Goal: Check status: Check status

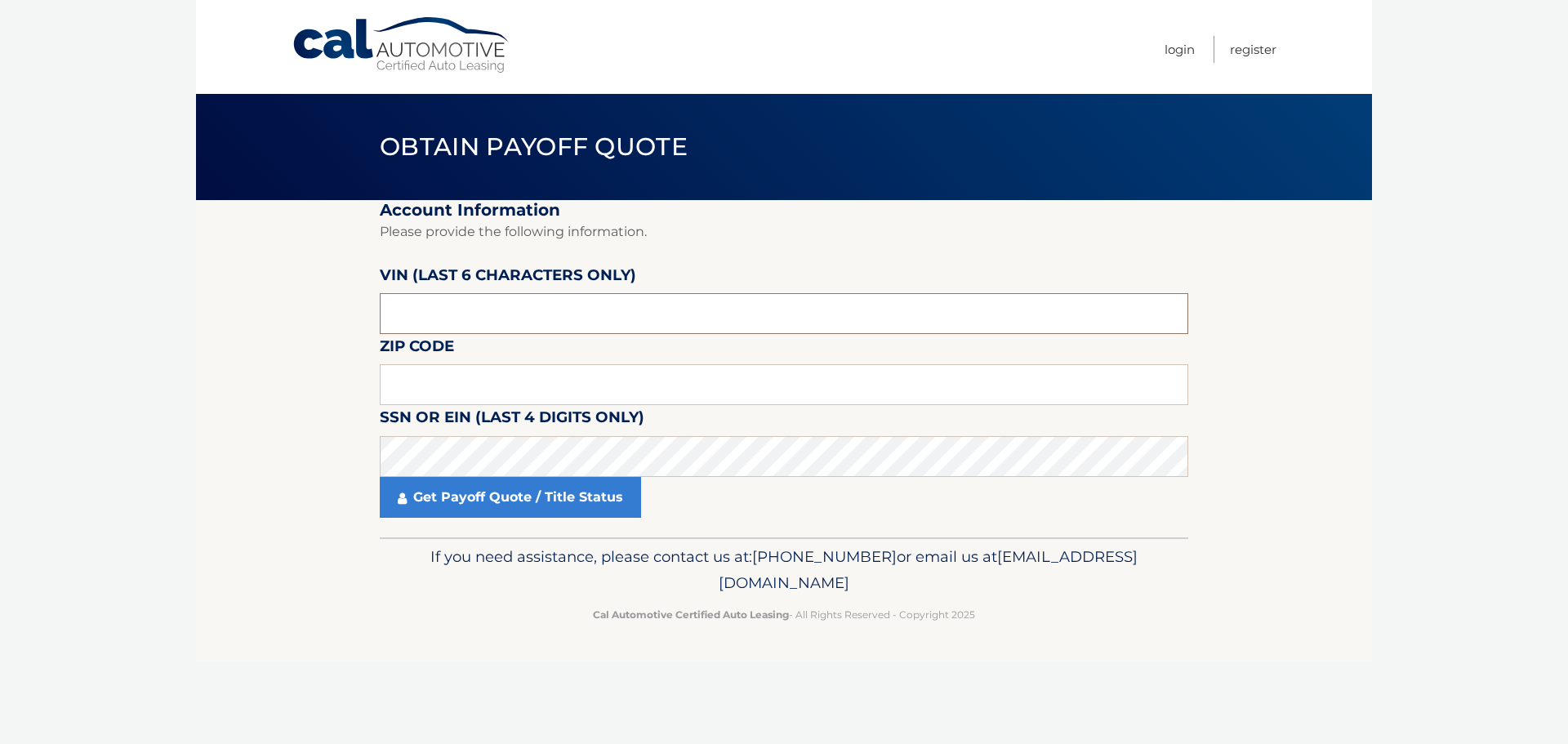
click at [589, 300] on input "text" at bounding box center [783, 313] width 808 height 41
click at [581, 294] on input "text" at bounding box center [783, 313] width 808 height 41
click at [582, 294] on input "text" at bounding box center [783, 313] width 808 height 41
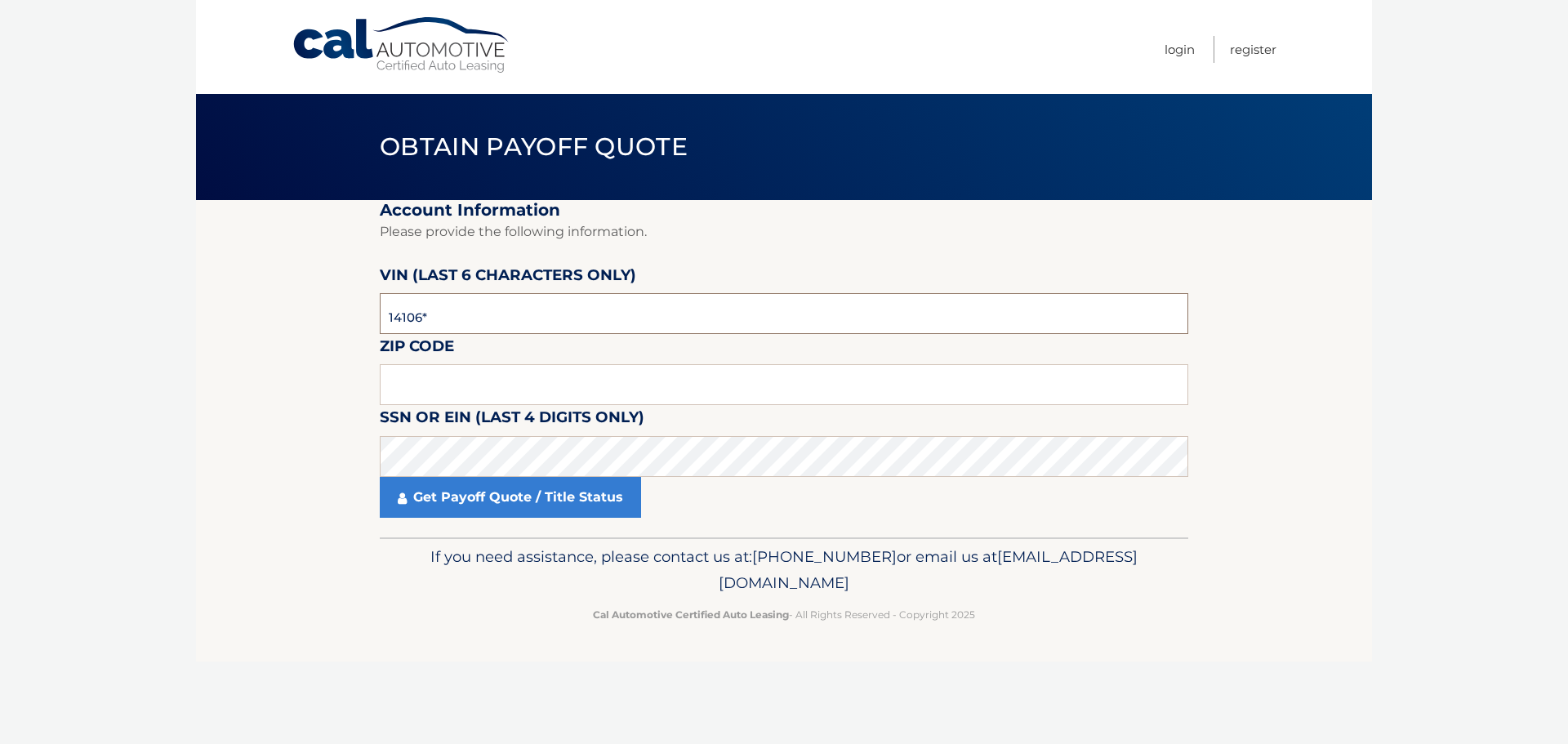
type input "141064"
click at [543, 373] on input "text" at bounding box center [783, 383] width 808 height 41
click at [453, 391] on input "3267" at bounding box center [783, 383] width 808 height 41
click at [451, 391] on input "3267" at bounding box center [783, 383] width 808 height 41
type input "02135"
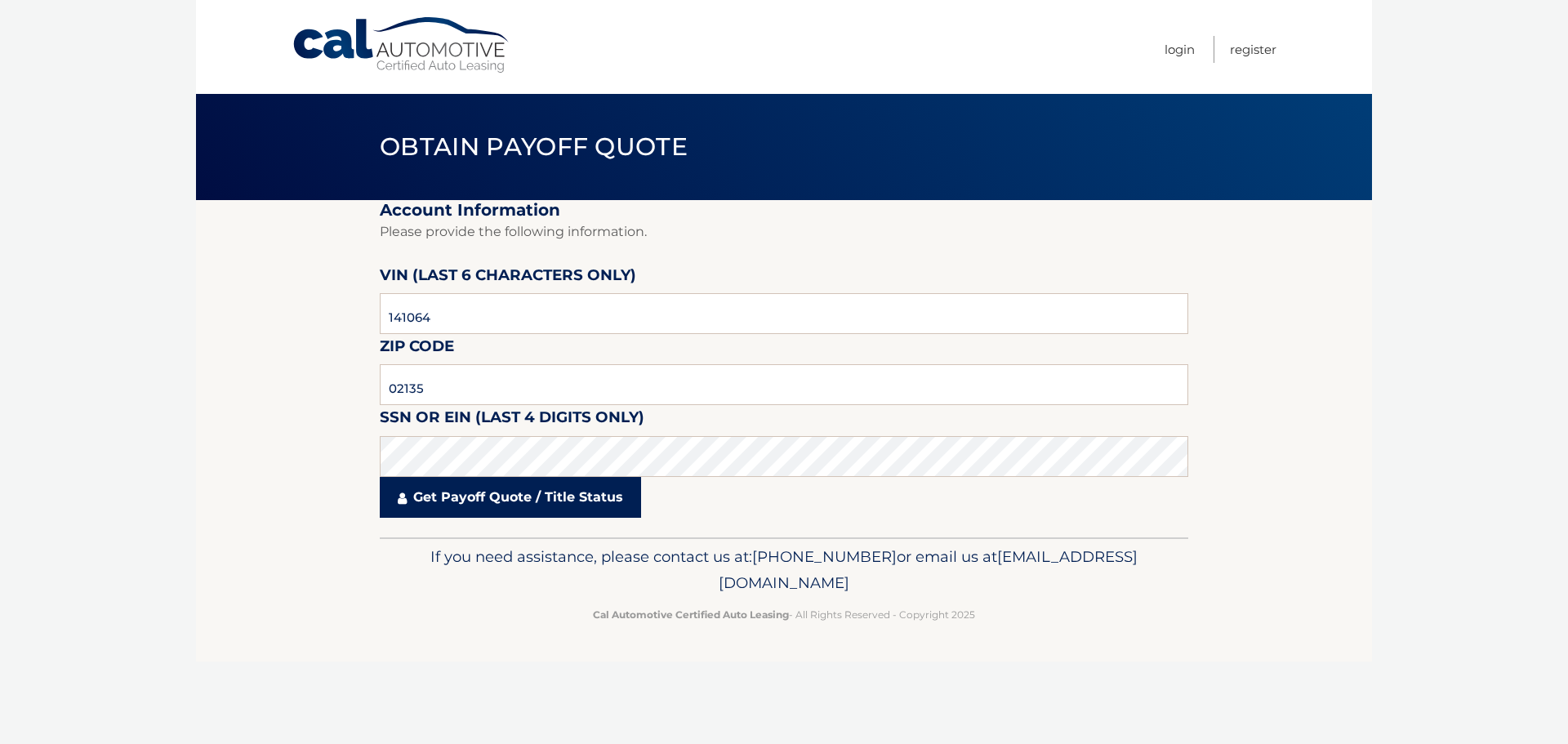
click at [485, 502] on link "Get Payoff Quote / Title Status" at bounding box center [510, 497] width 261 height 41
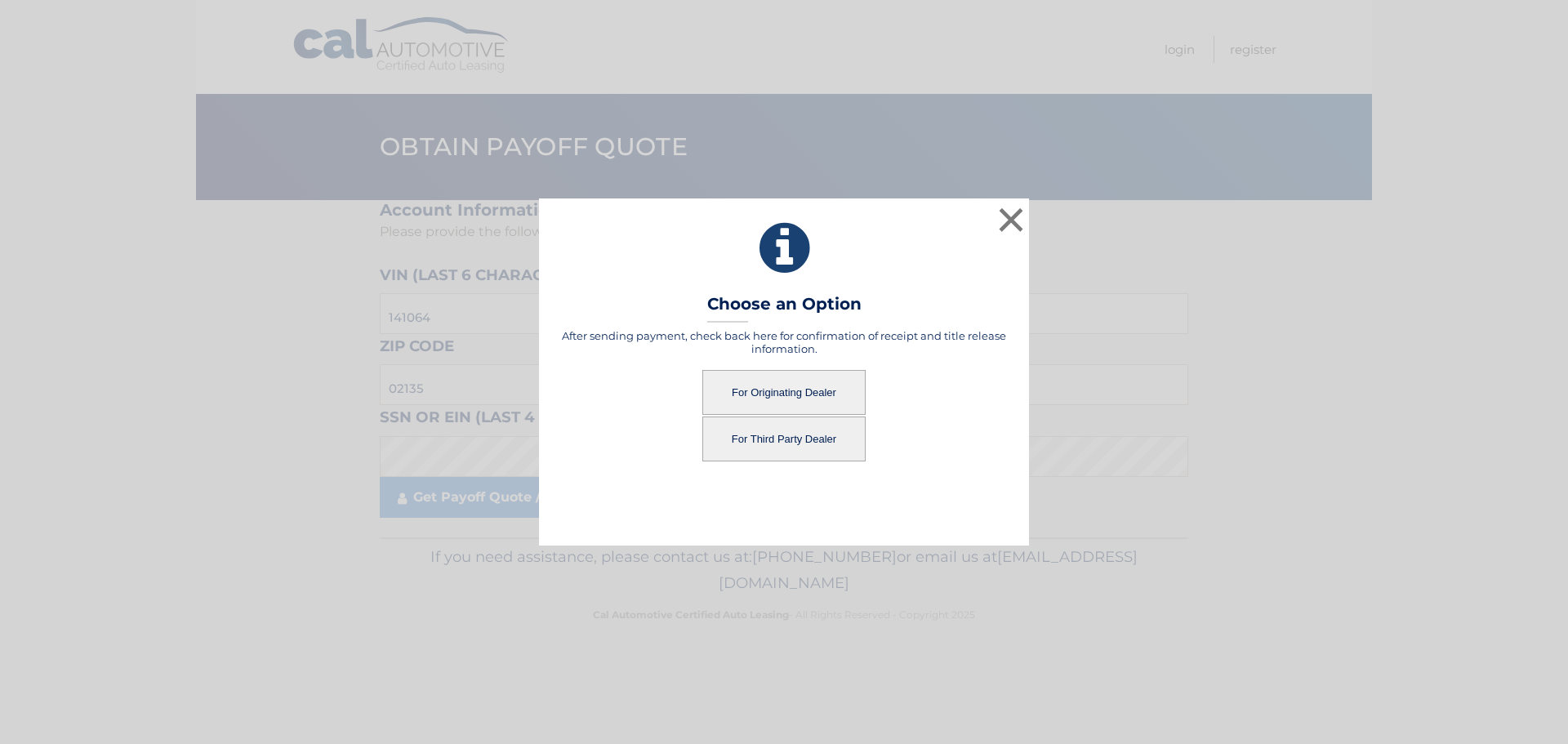
click at [767, 433] on button "For Third Party Dealer" at bounding box center [784, 438] width 163 height 45
click at [761, 445] on button "For Third Party Dealer" at bounding box center [784, 438] width 163 height 45
